Goal: Task Accomplishment & Management: Manage account settings

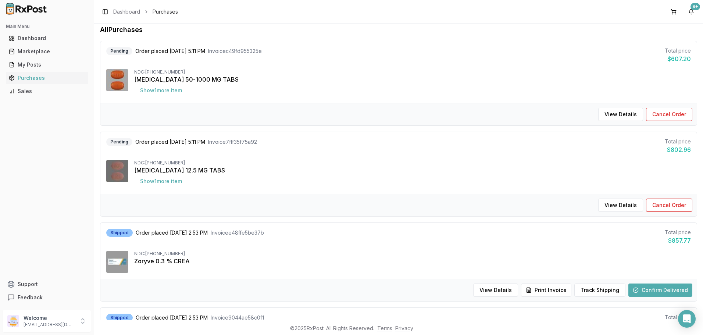
scroll to position [51, 0]
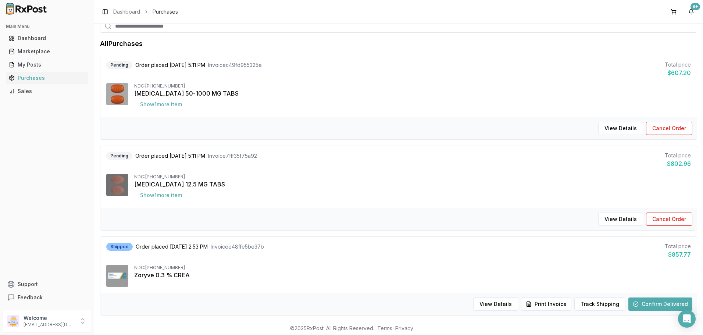
click at [659, 307] on button "Confirm Delivered" at bounding box center [661, 304] width 64 height 13
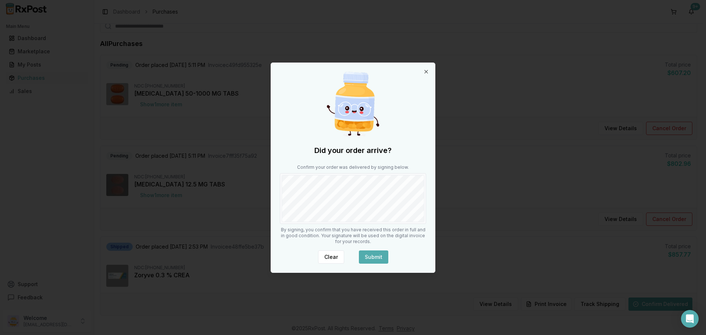
click at [374, 256] on button "Submit" at bounding box center [373, 256] width 29 height 13
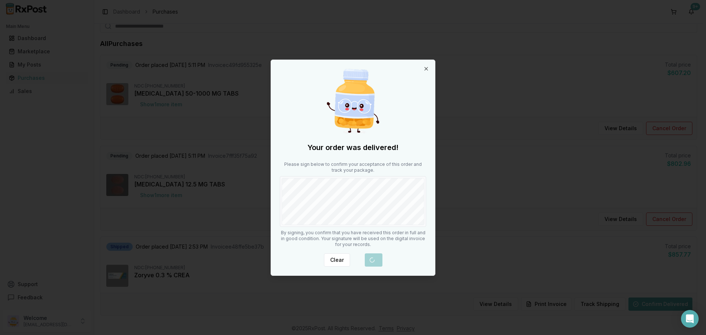
click at [483, 94] on div at bounding box center [353, 167] width 706 height 335
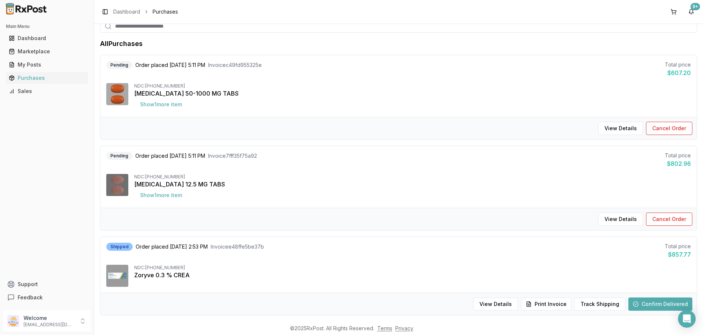
click at [658, 303] on button "Confirm Delivered" at bounding box center [661, 304] width 64 height 13
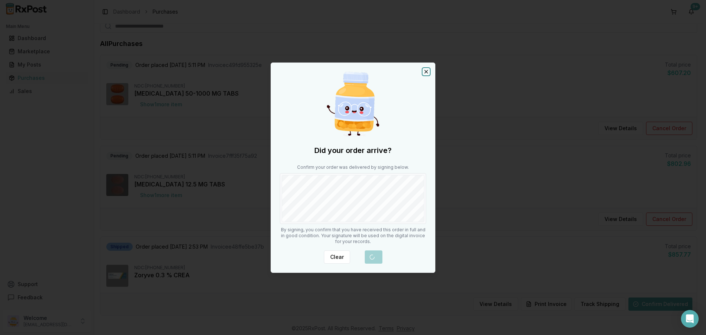
click at [424, 71] on icon "button" at bounding box center [426, 72] width 6 height 6
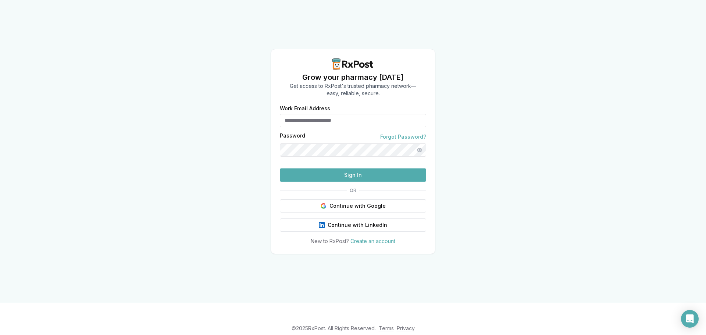
type input "**********"
click at [362, 182] on button "Sign In" at bounding box center [353, 174] width 146 height 13
click at [359, 182] on button "Sign In" at bounding box center [353, 174] width 146 height 13
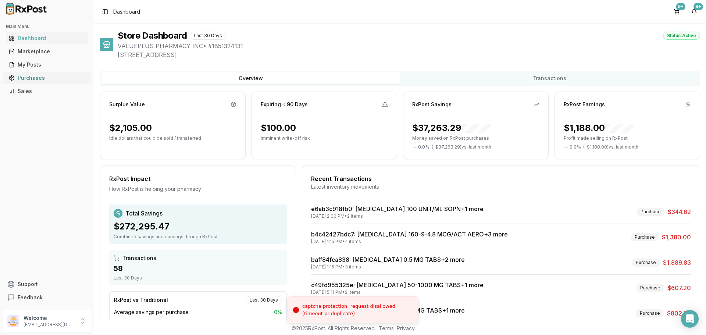
click at [38, 81] on div "Purchases" at bounding box center [47, 77] width 76 height 7
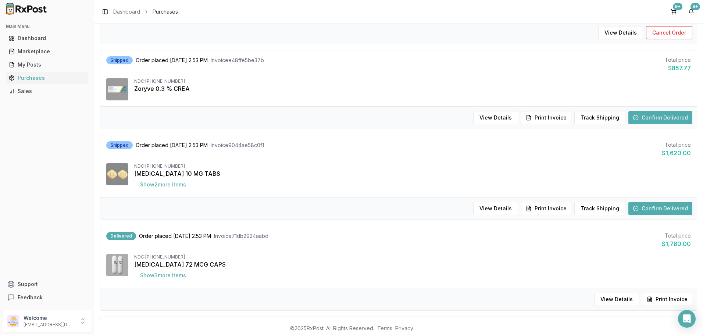
scroll to position [515, 0]
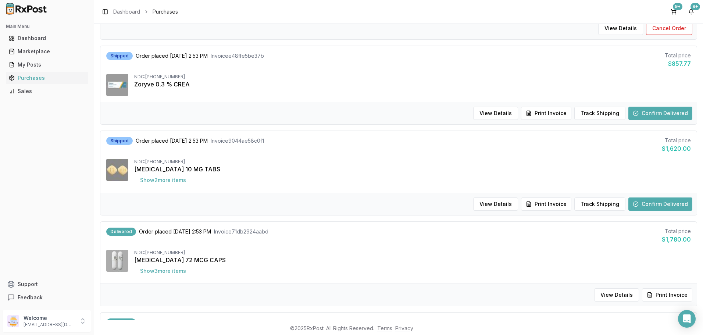
click at [667, 107] on button "Confirm Delivered" at bounding box center [661, 113] width 64 height 13
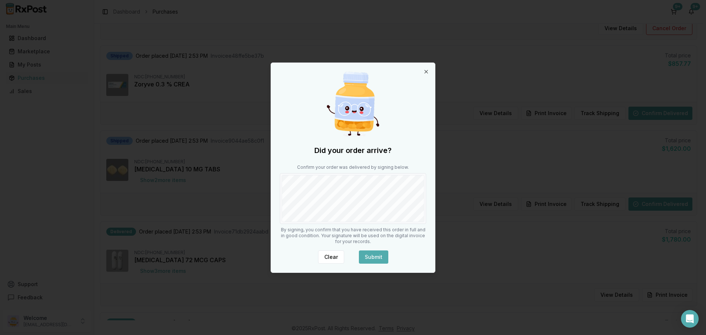
click at [373, 255] on button "Submit" at bounding box center [373, 256] width 29 height 13
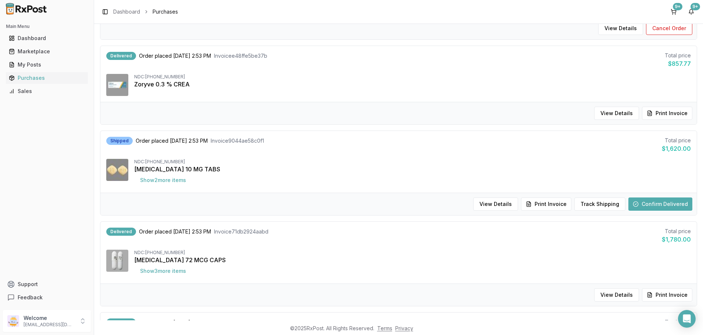
click at [675, 115] on button "Print Invoice" at bounding box center [667, 113] width 50 height 13
